Goal: Answer question/provide support: Share knowledge or assist other users

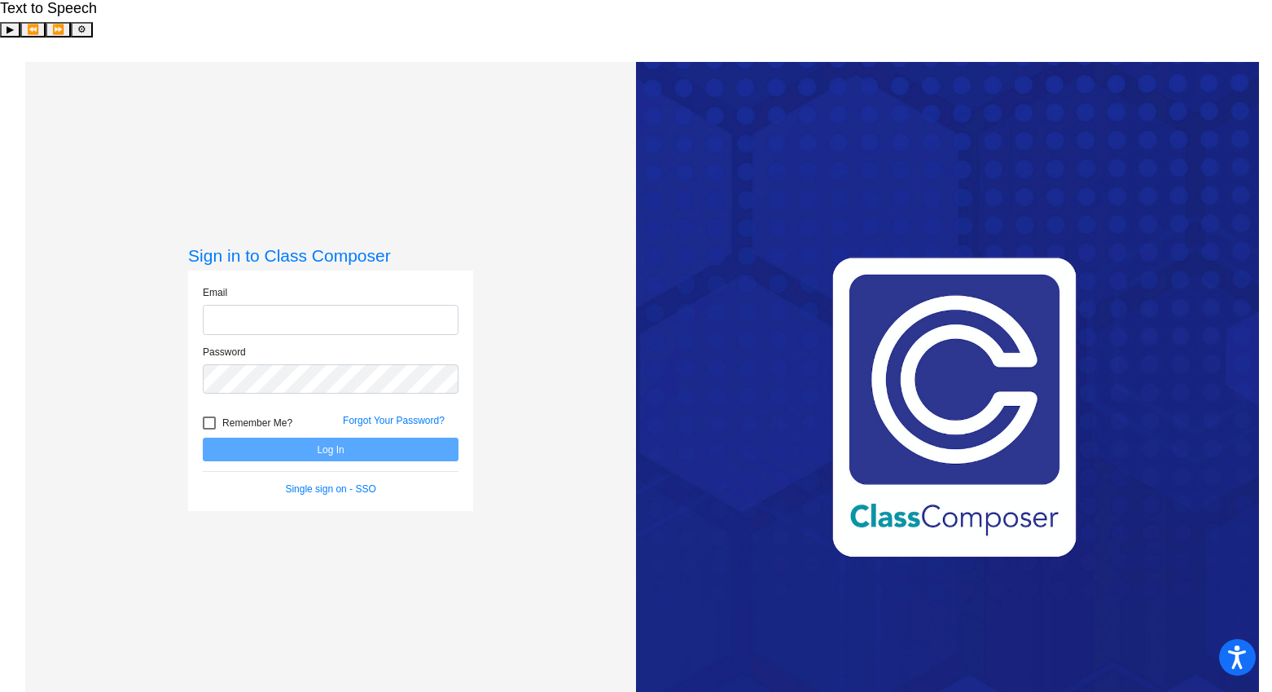
type input "[EMAIL_ADDRESS][DOMAIN_NAME]"
click at [316, 437] on button "Log In" at bounding box center [331, 449] width 256 height 24
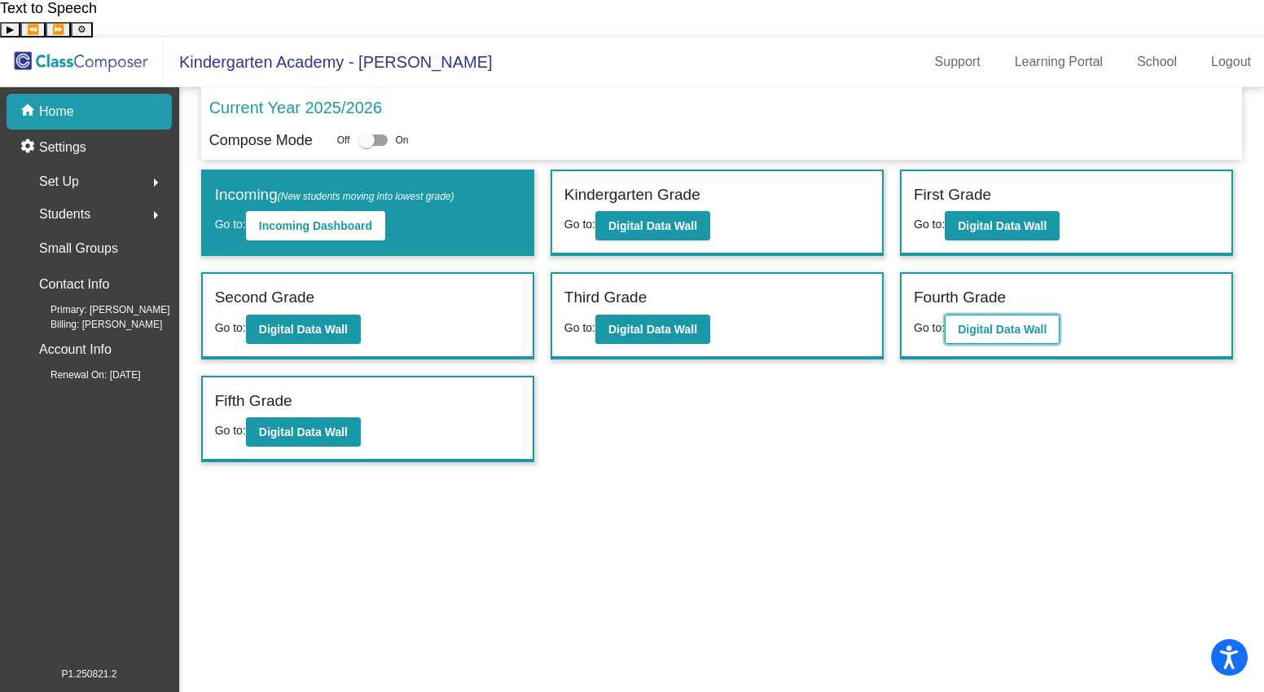
click at [996, 314] on button "Digital Data Wall" at bounding box center [1002, 328] width 115 height 29
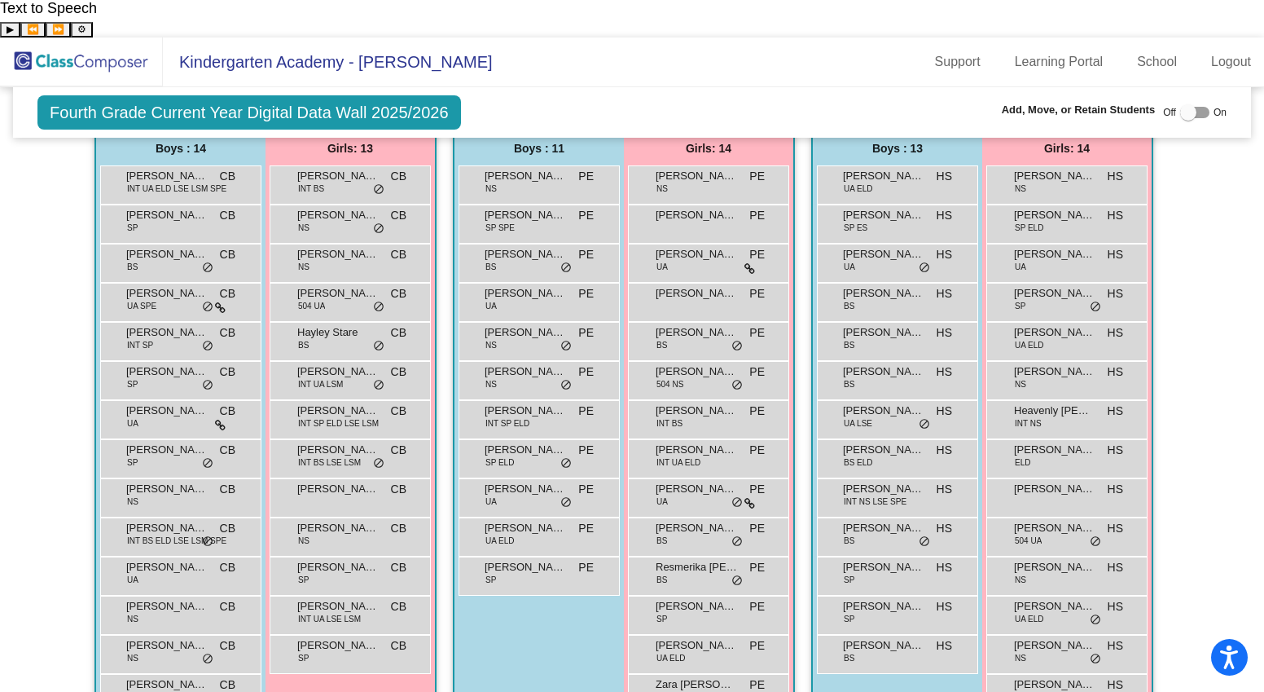
scroll to position [1366, 0]
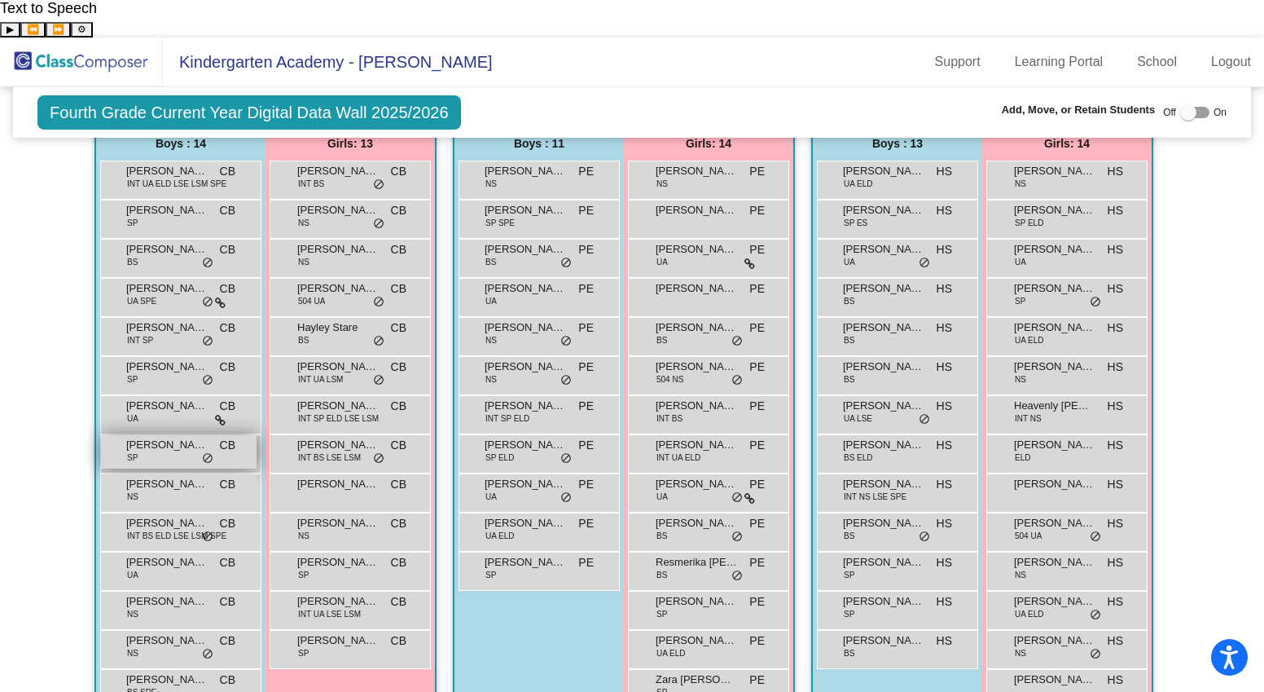
click at [156, 437] on span "[PERSON_NAME]" at bounding box center [166, 445] width 81 height 16
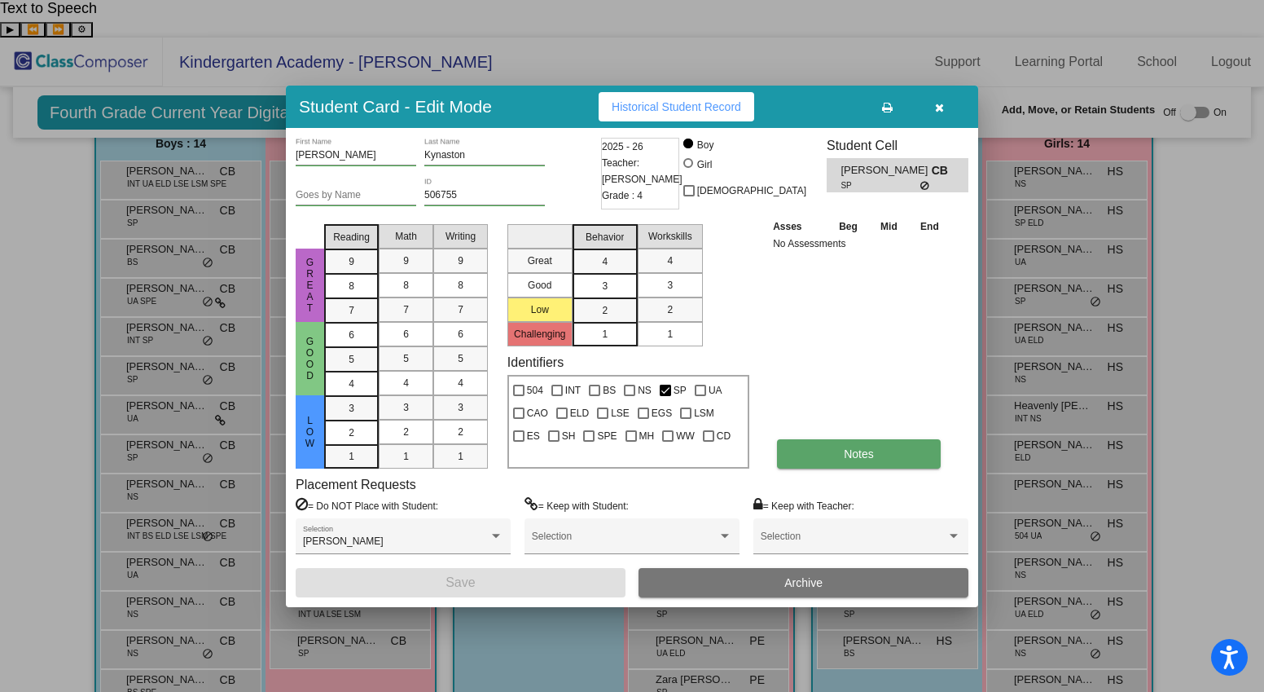
click at [838, 448] on button "Notes" at bounding box center [859, 453] width 164 height 29
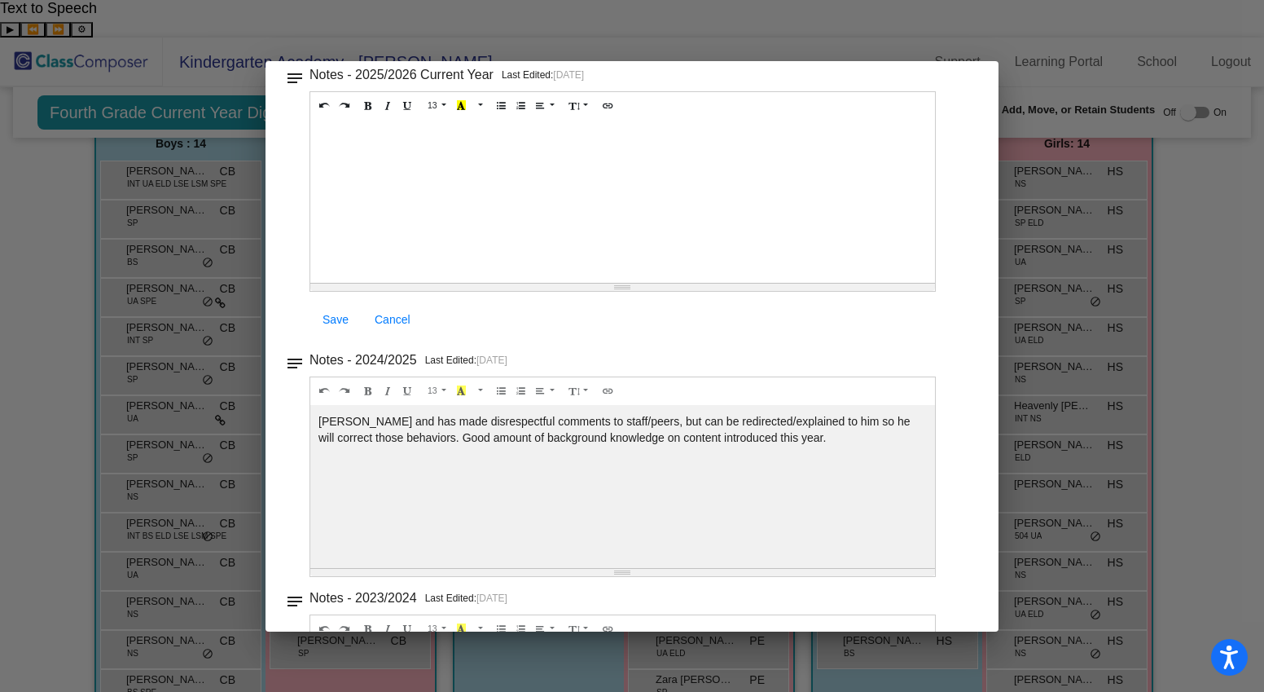
scroll to position [0, 0]
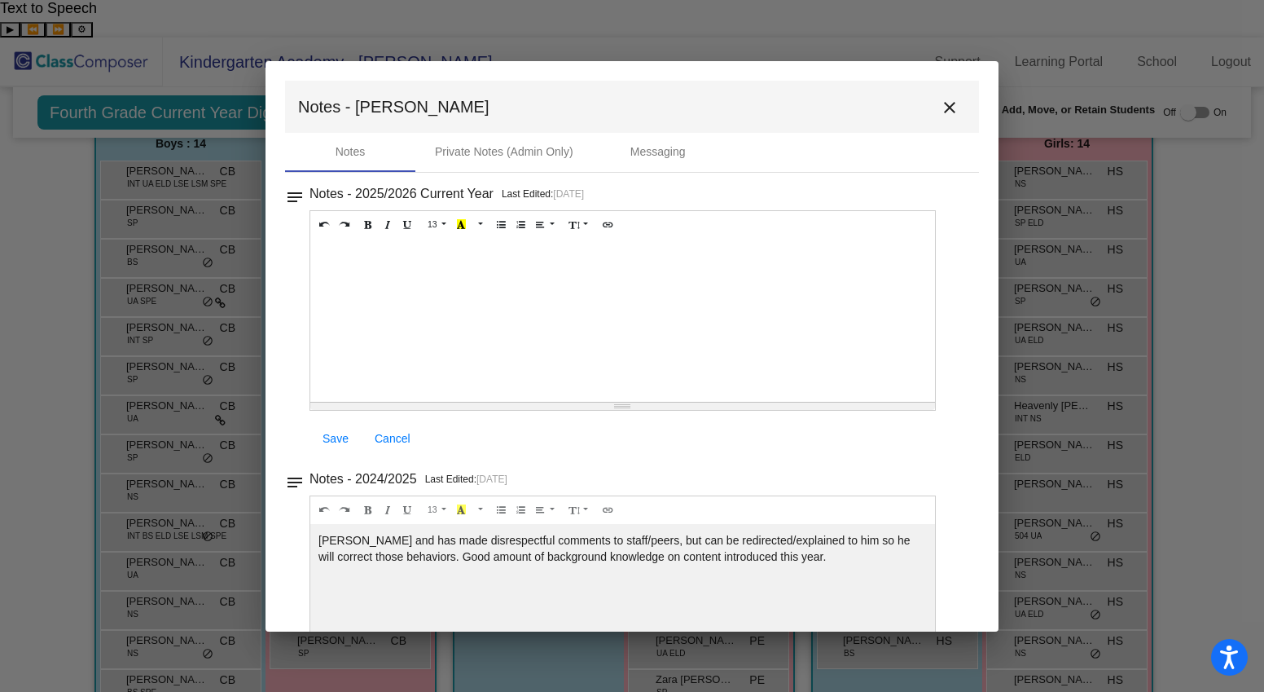
click at [947, 106] on mat-icon "close" at bounding box center [950, 108] width 20 height 20
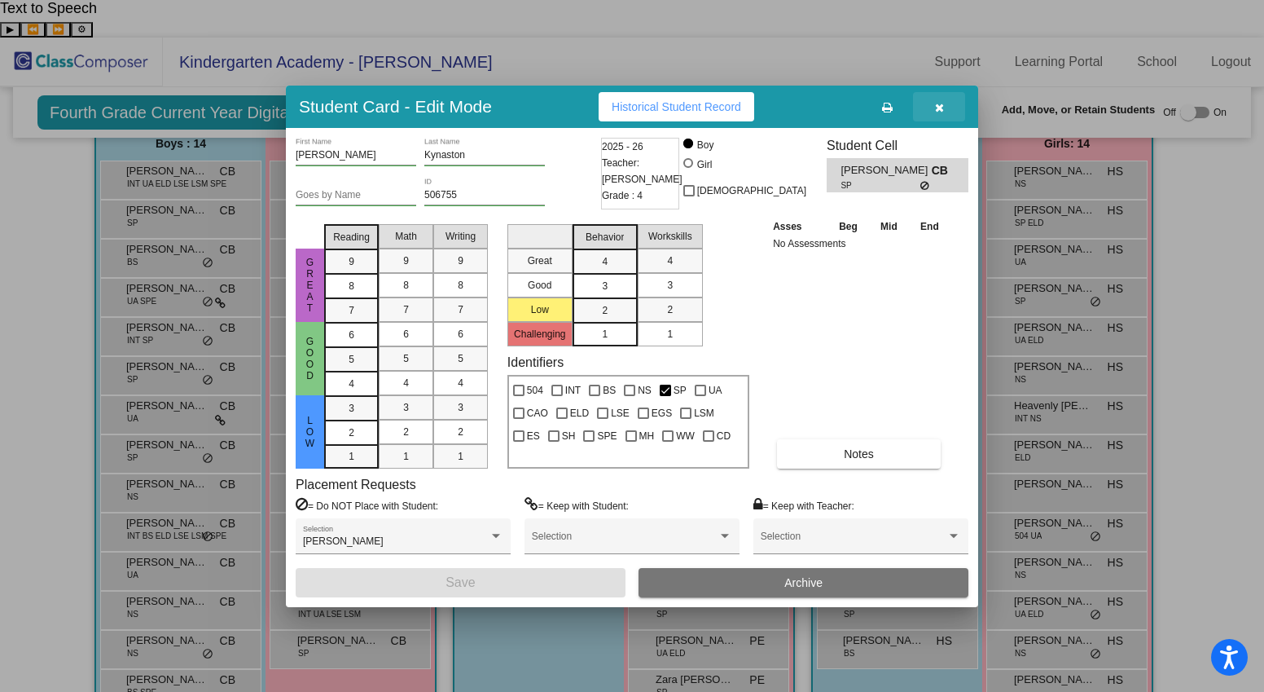
click at [933, 108] on button "button" at bounding box center [939, 106] width 52 height 29
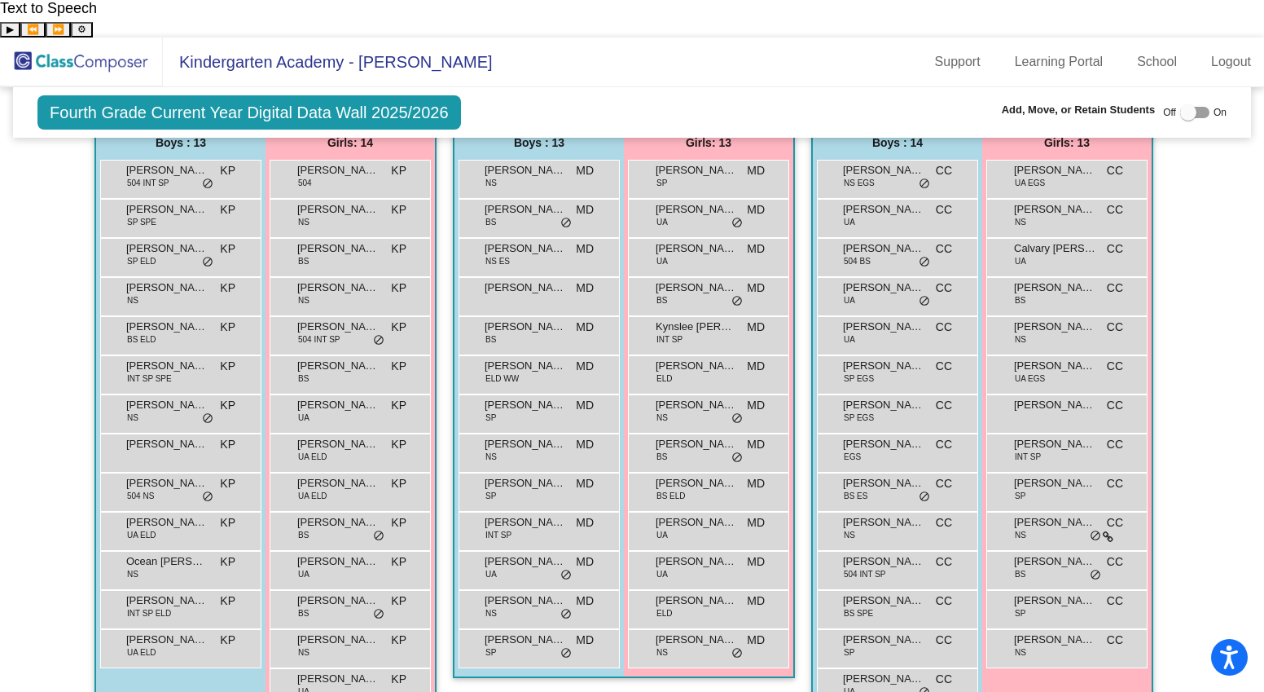
scroll to position [2015, 0]
click at [499, 628] on div "[PERSON_NAME] SP MD lock do_not_disturb_alt" at bounding box center [537, 644] width 156 height 33
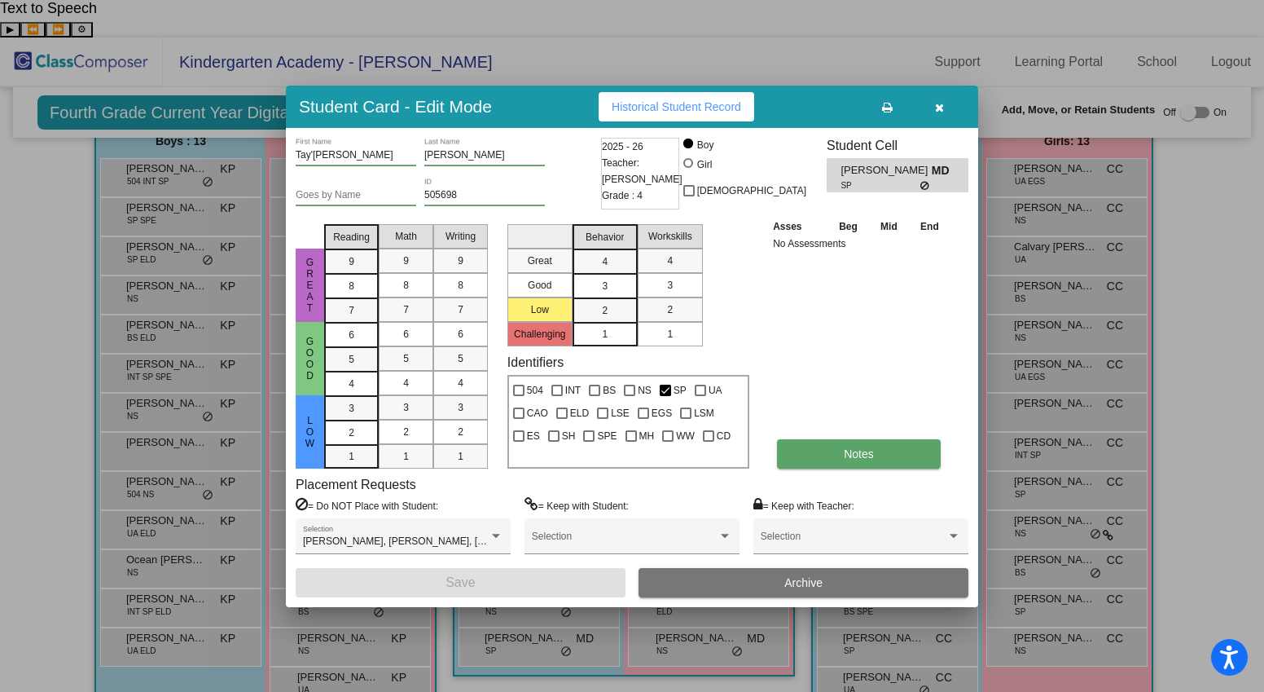
click at [824, 451] on button "Notes" at bounding box center [859, 453] width 164 height 29
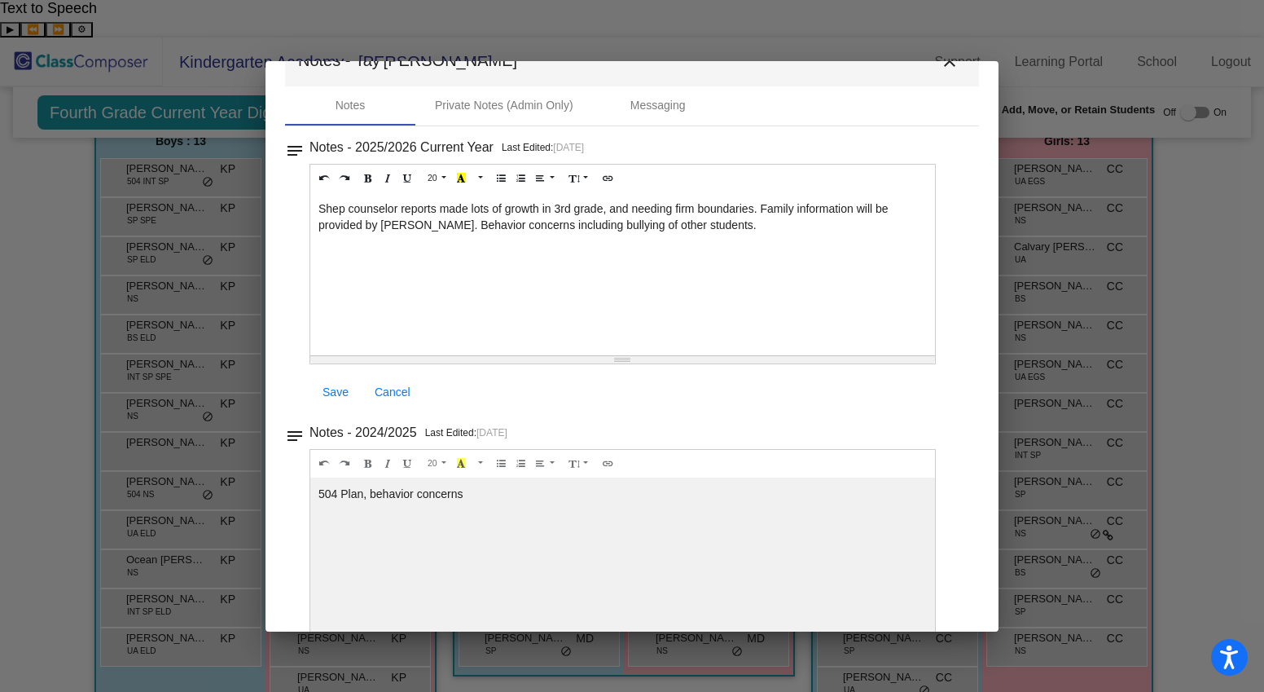
scroll to position [0, 0]
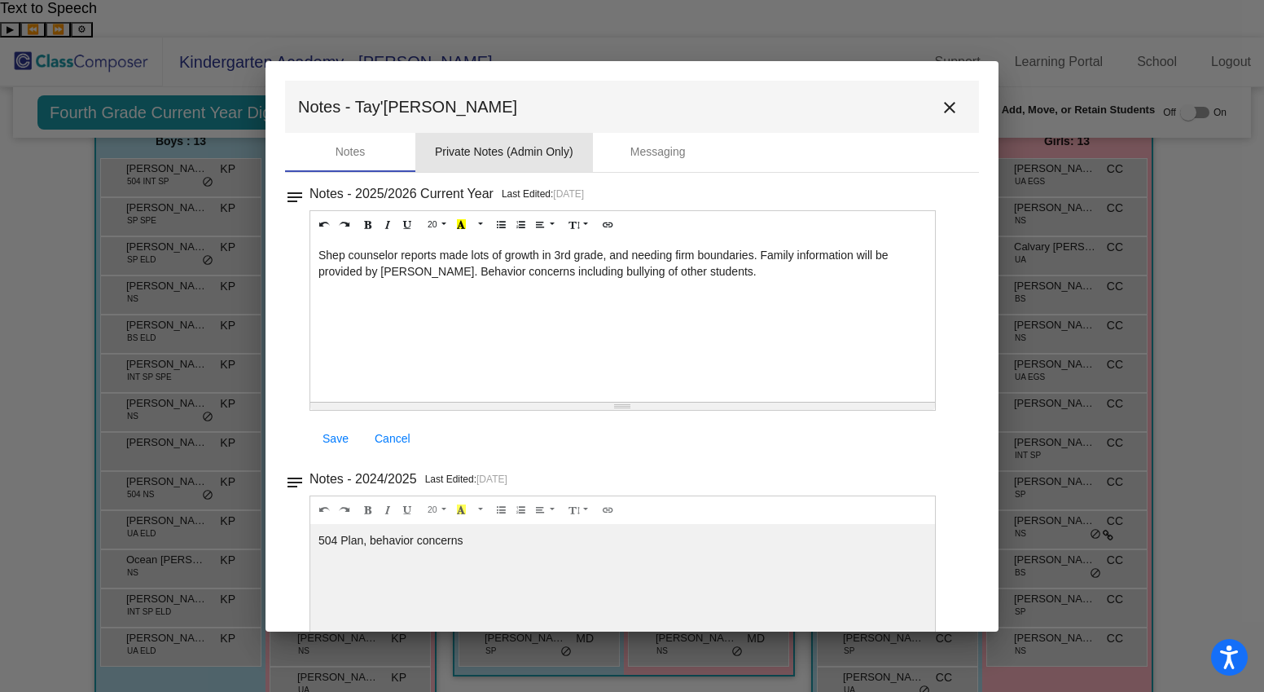
click at [470, 143] on div "Private Notes (Admin Only)" at bounding box center [504, 151] width 138 height 17
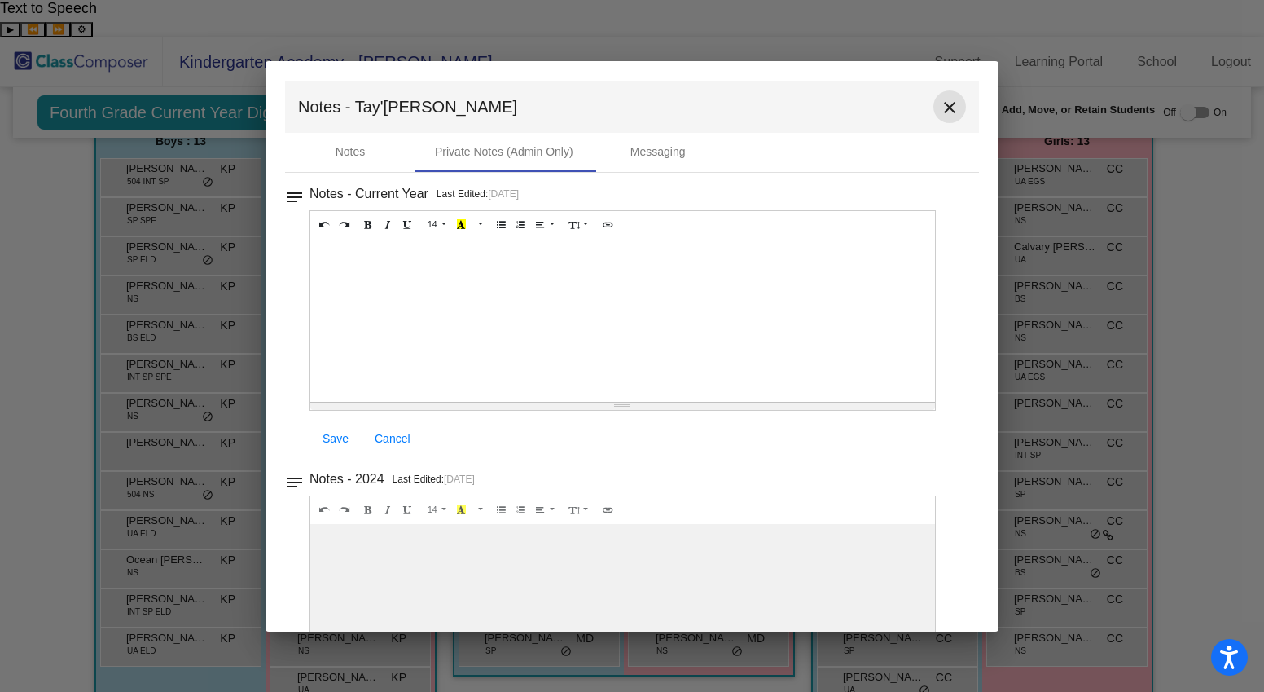
click at [940, 111] on mat-icon "close" at bounding box center [950, 108] width 20 height 20
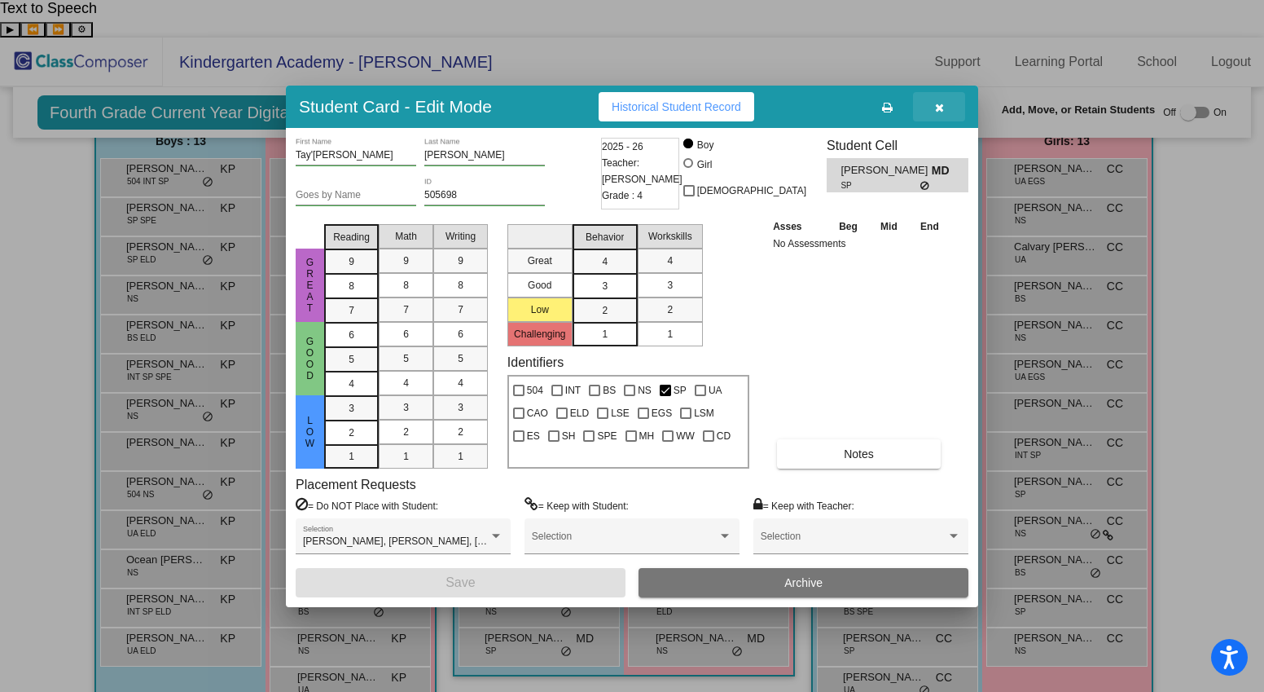
click at [939, 111] on icon "button" at bounding box center [939, 107] width 9 height 11
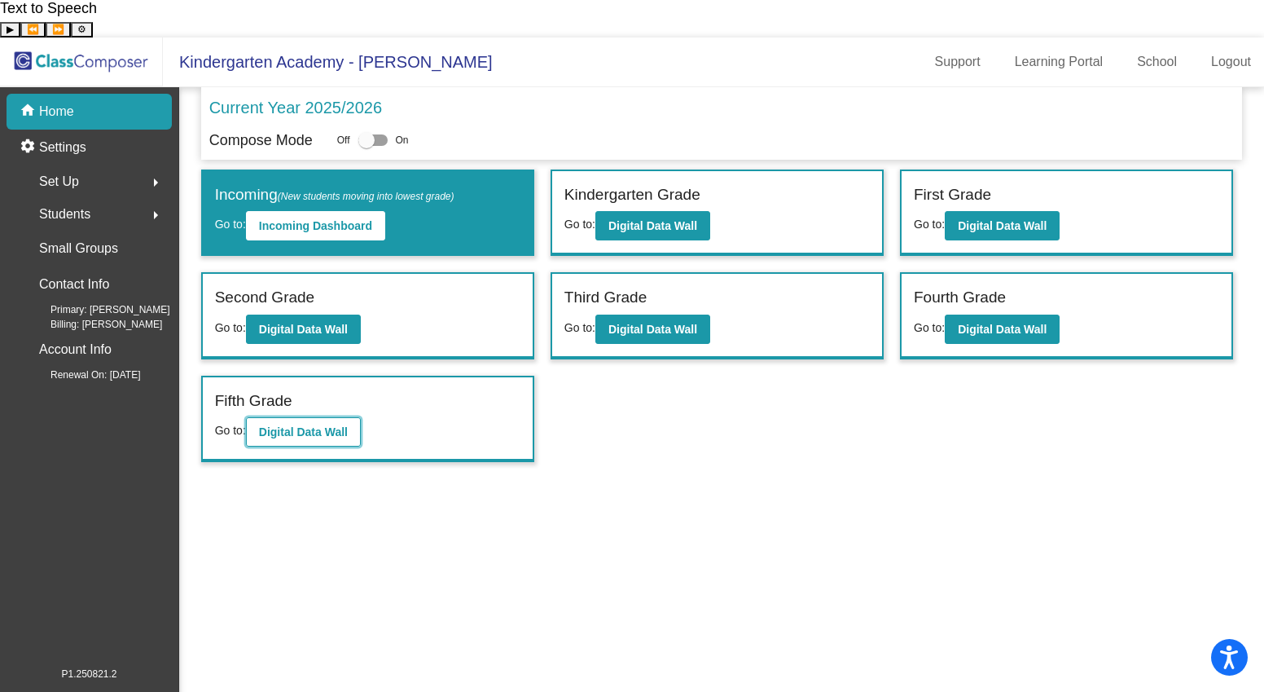
click at [298, 417] on button "Digital Data Wall" at bounding box center [303, 431] width 115 height 29
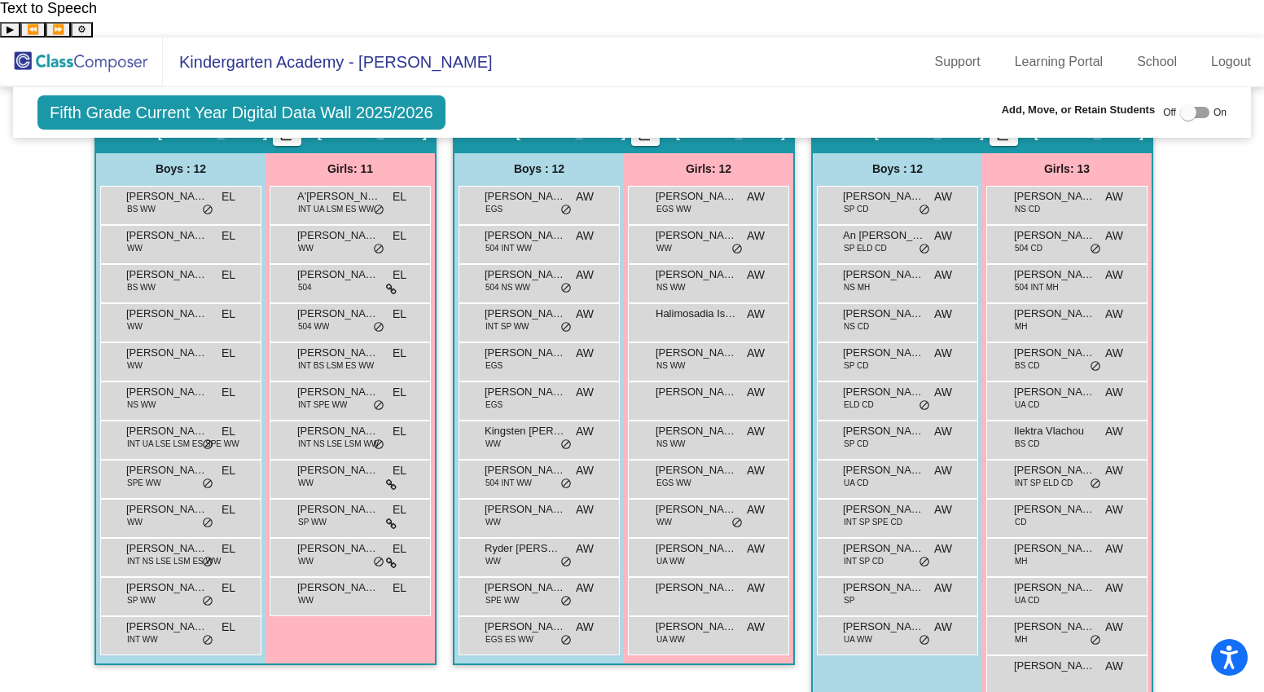
scroll to position [1913, 0]
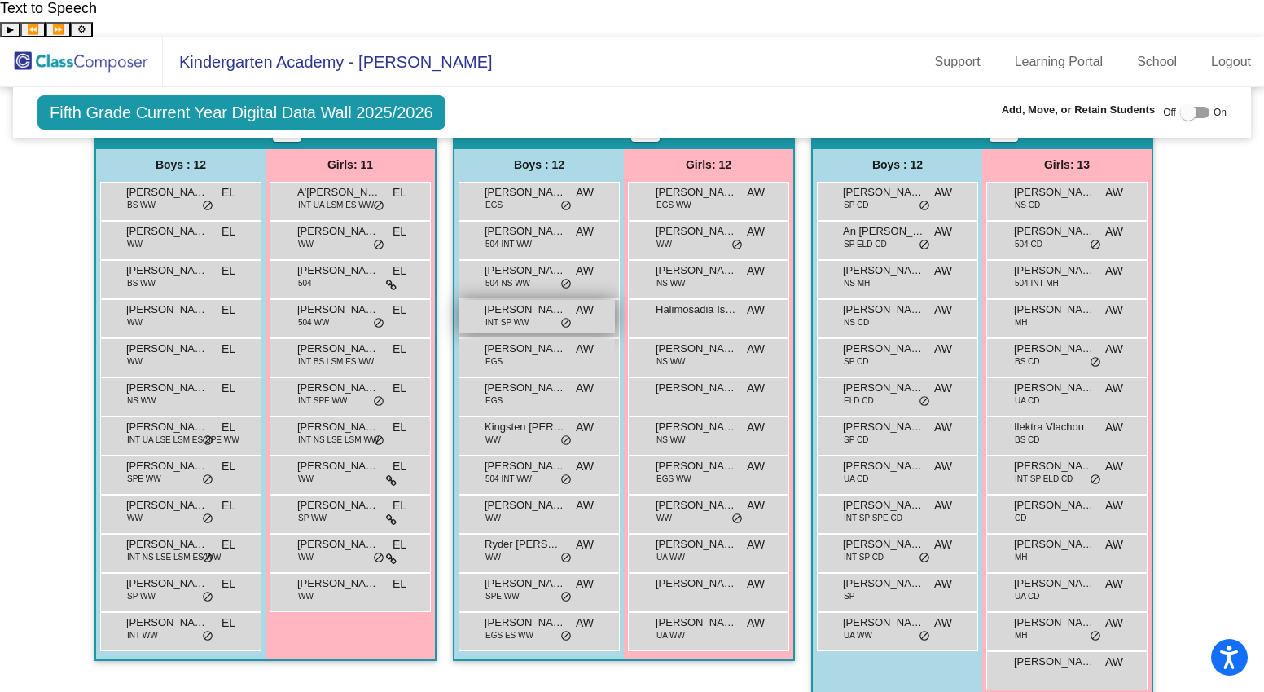
click at [517, 301] on span "[PERSON_NAME]" at bounding box center [525, 309] width 81 height 16
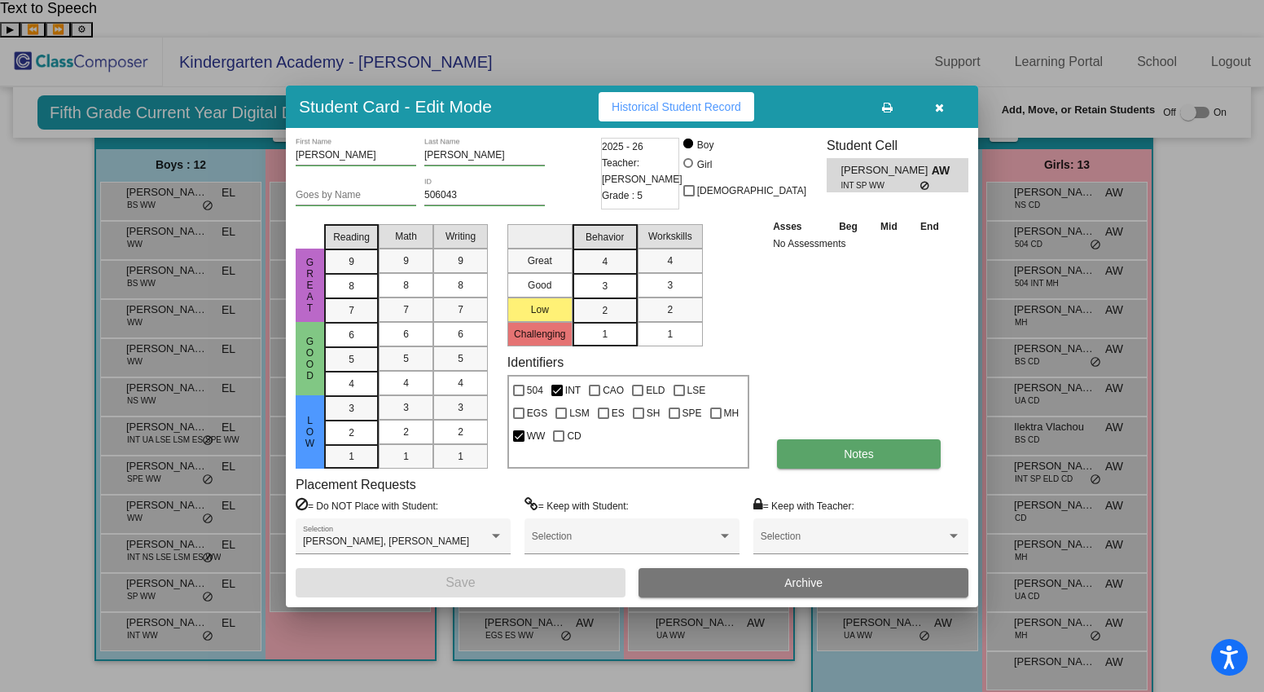
click at [818, 446] on button "Notes" at bounding box center [859, 453] width 164 height 29
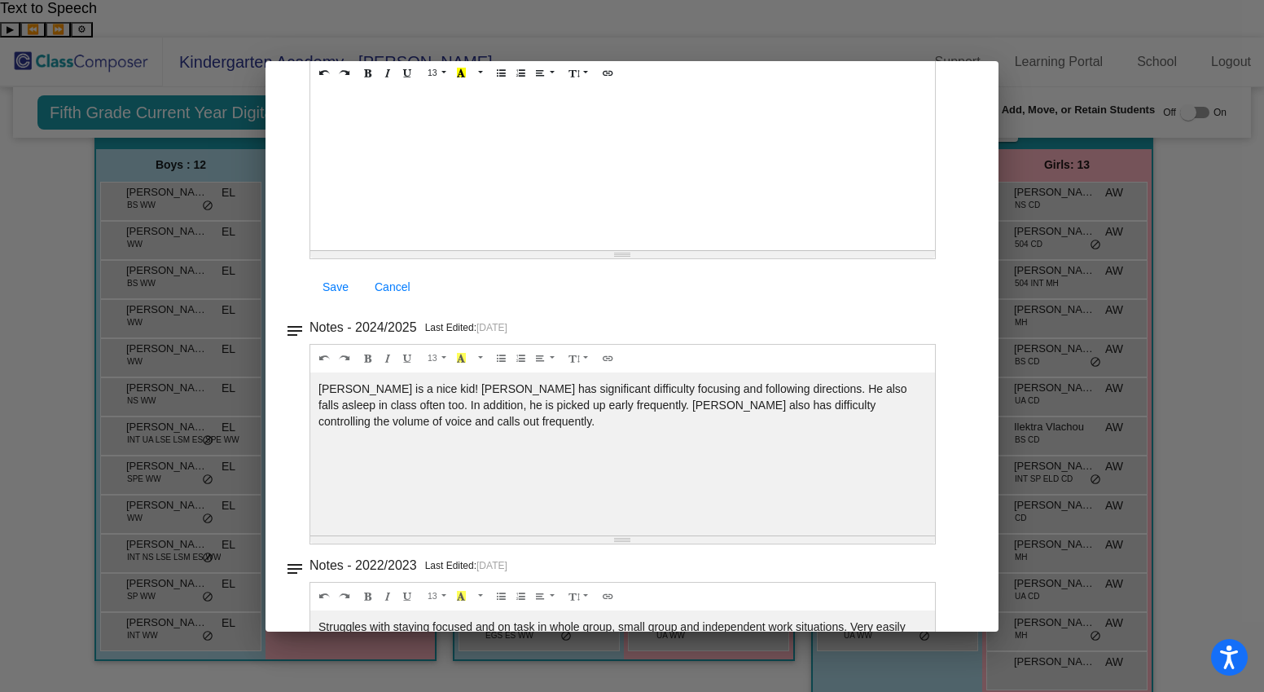
scroll to position [0, 0]
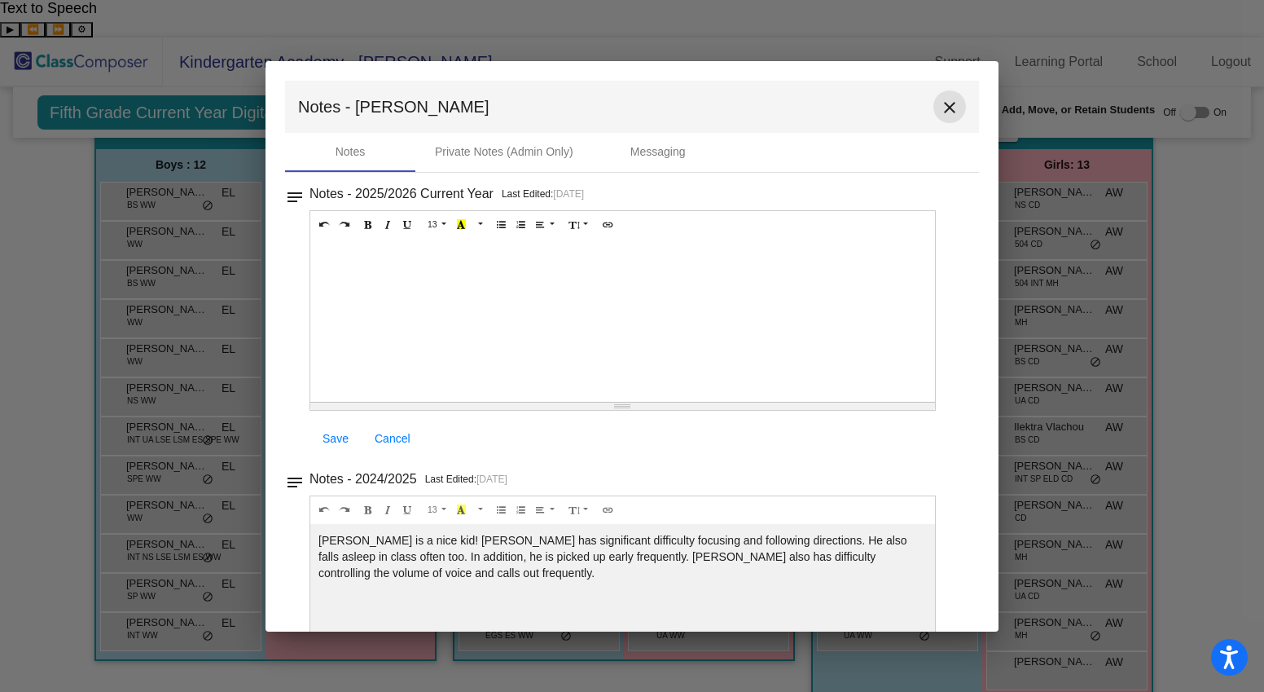
click at [943, 108] on mat-icon "close" at bounding box center [950, 108] width 20 height 20
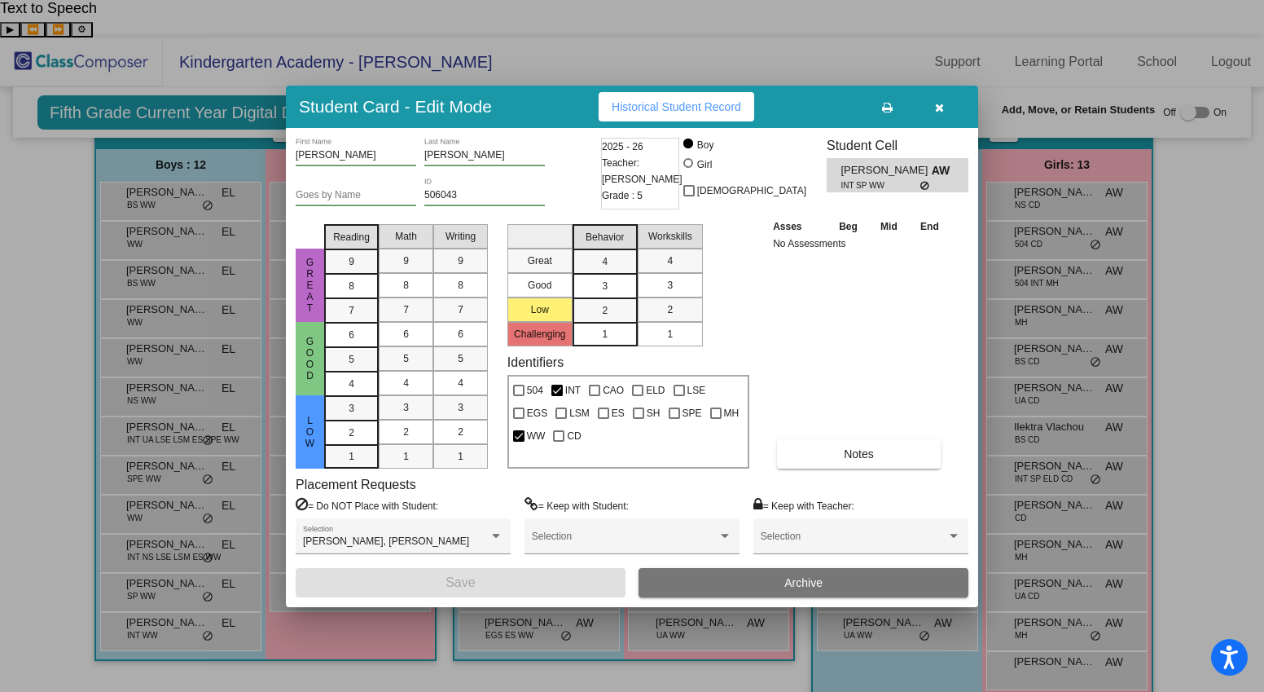
click at [942, 113] on button "button" at bounding box center [939, 106] width 52 height 29
